Goal: Task Accomplishment & Management: Manage account settings

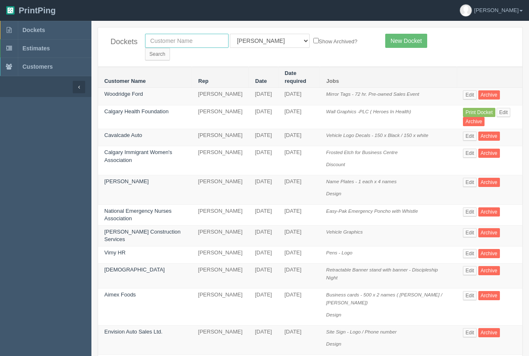
click at [173, 43] on input "text" at bounding box center [187, 41] width 84 height 14
type input "calgary economic"
click at [170, 48] on input "Search" at bounding box center [157, 54] width 25 height 12
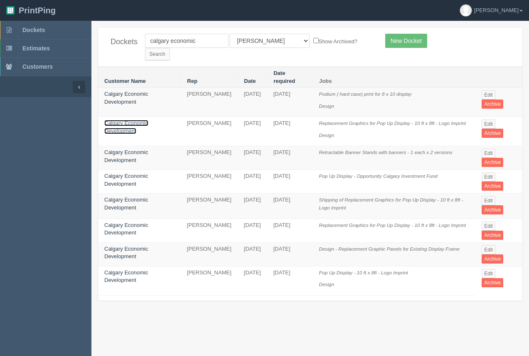
click at [126, 120] on link "Calgary Economic Development" at bounding box center [126, 127] width 44 height 14
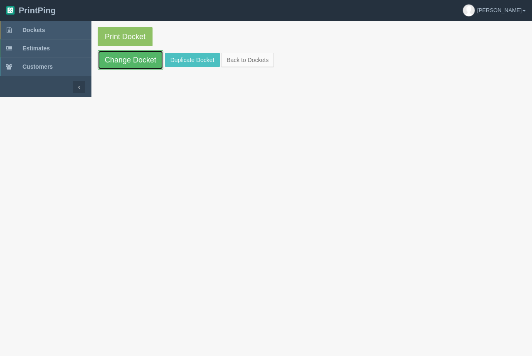
click at [132, 64] on link "Change Docket" at bounding box center [131, 59] width 66 height 19
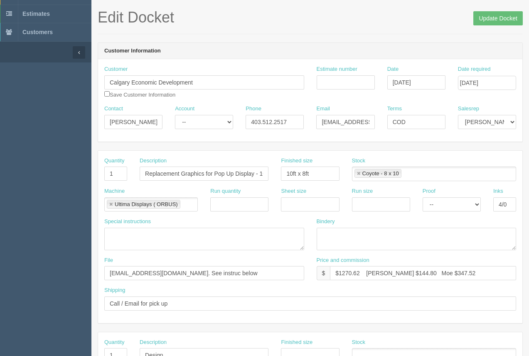
scroll to position [32, 0]
